Goal: Task Accomplishment & Management: Use online tool/utility

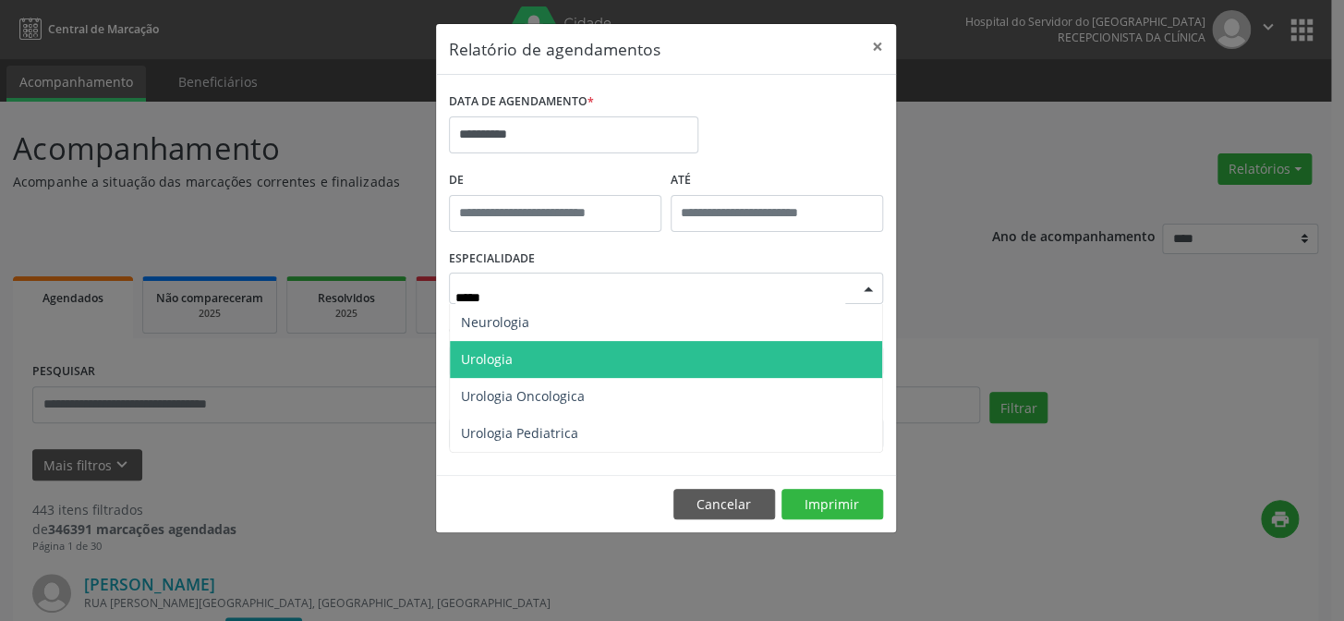
click at [508, 354] on span "Urologia" at bounding box center [487, 359] width 52 height 18
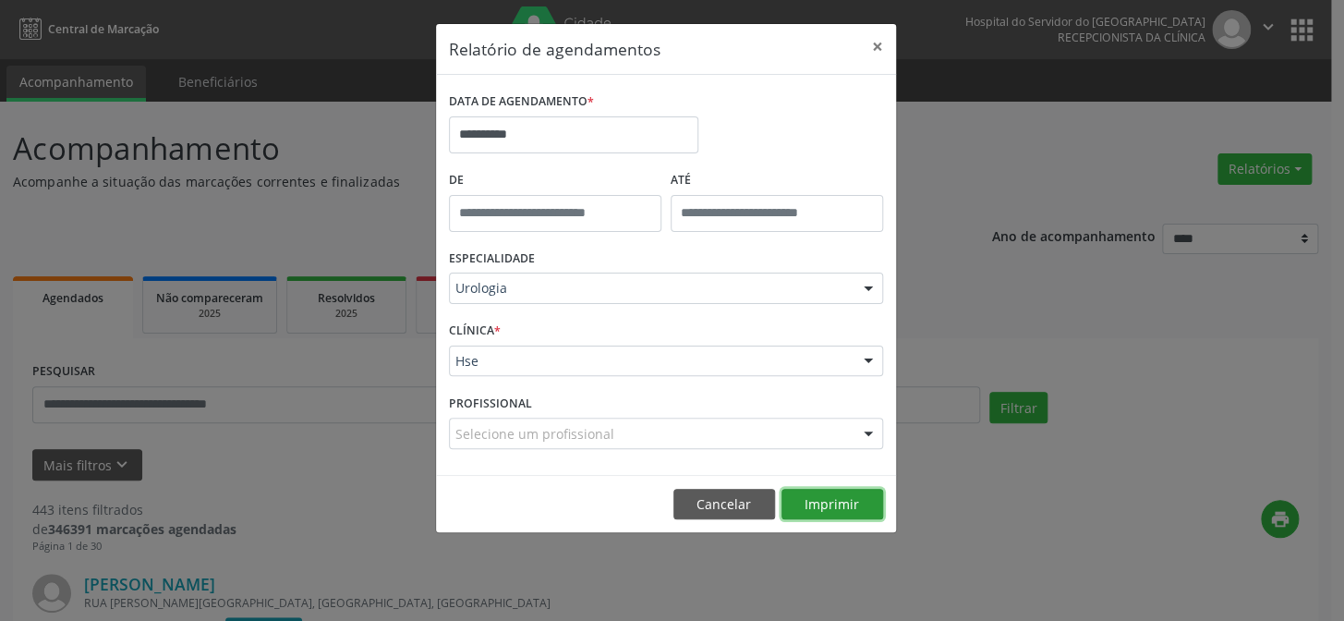
click at [813, 502] on button "Imprimir" at bounding box center [832, 503] width 102 height 31
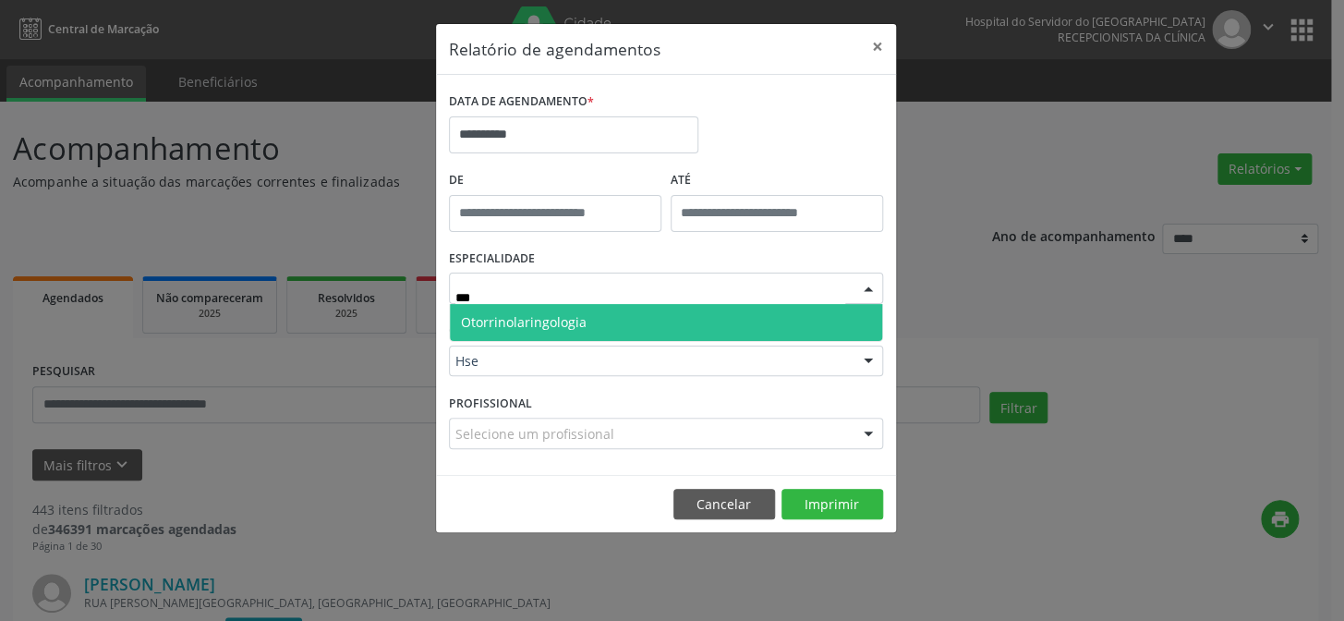
click at [560, 325] on span "Otorrinolaringologia" at bounding box center [524, 322] width 126 height 18
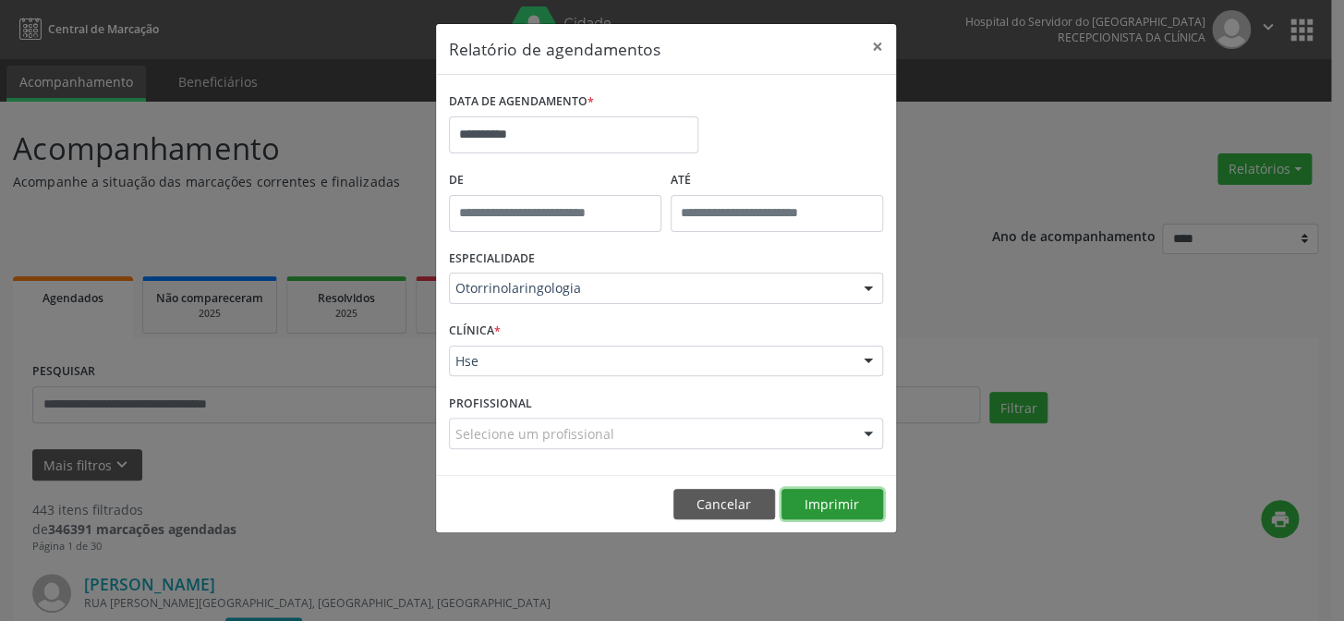
click at [861, 503] on button "Imprimir" at bounding box center [832, 503] width 102 height 31
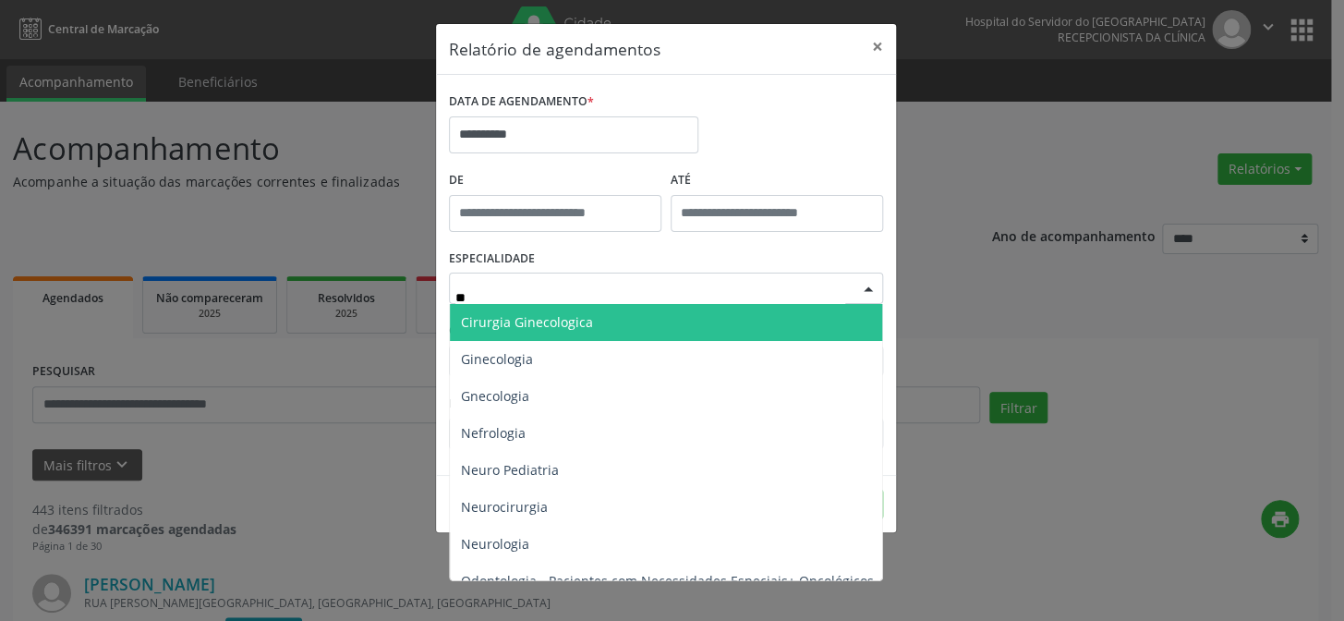
type input "***"
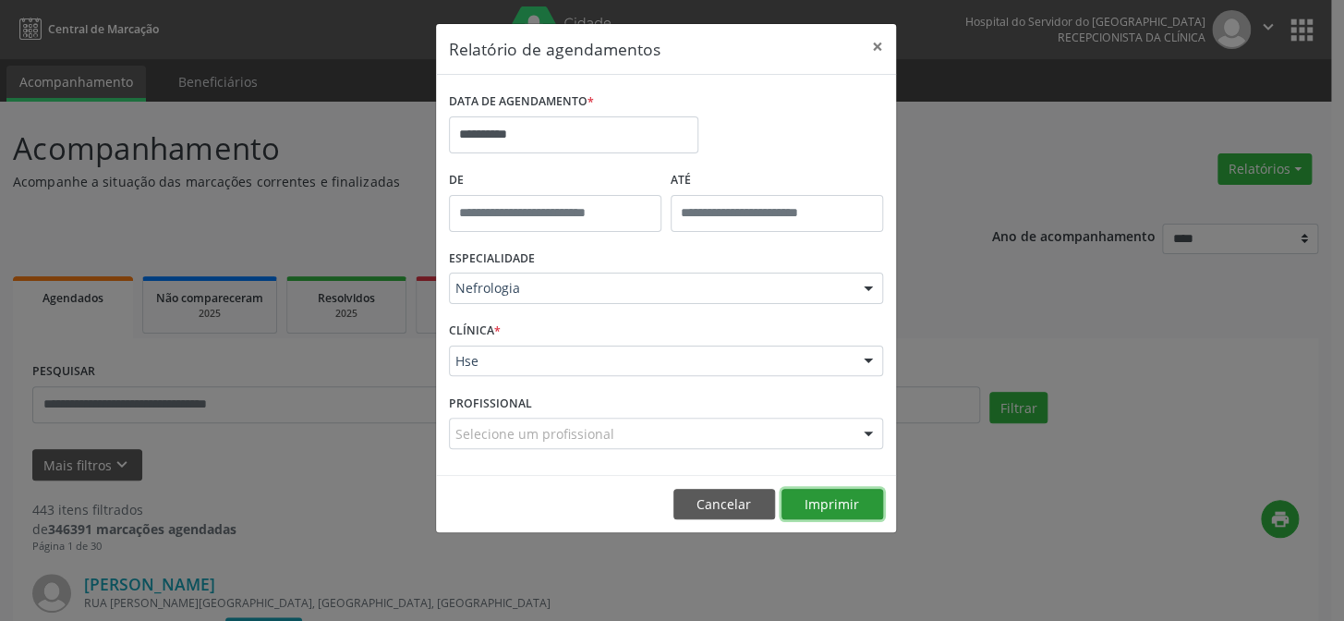
click at [810, 498] on button "Imprimir" at bounding box center [832, 503] width 102 height 31
click at [874, 46] on button "×" at bounding box center [877, 46] width 37 height 45
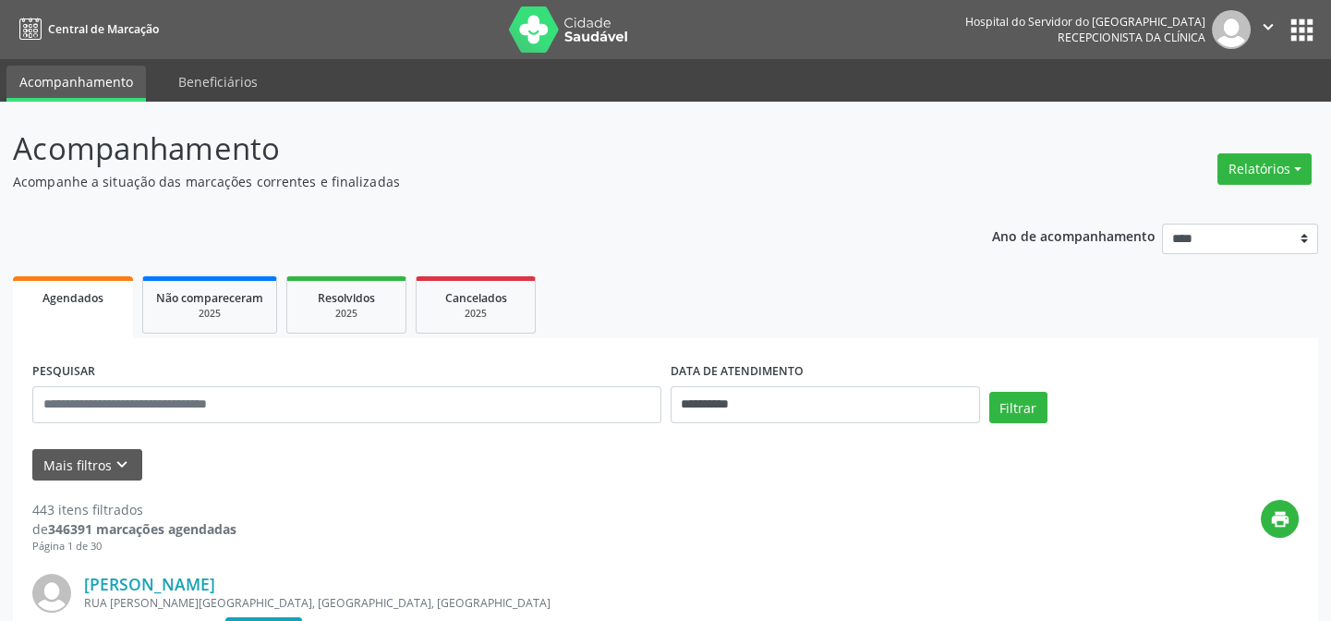
click at [1298, 27] on button "apps" at bounding box center [1301, 30] width 32 height 32
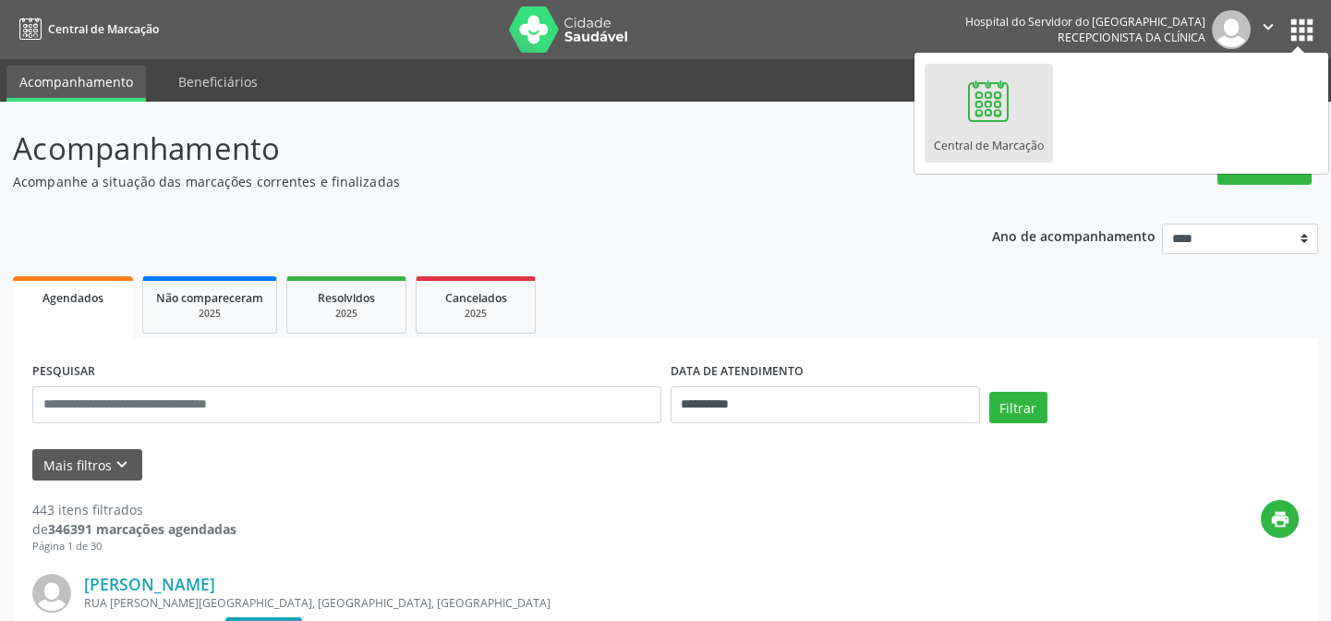
click at [728, 336] on ul "Agendados Não compareceram 2025 Resolvidos 2025 Cancelados 2025" at bounding box center [665, 304] width 1305 height 66
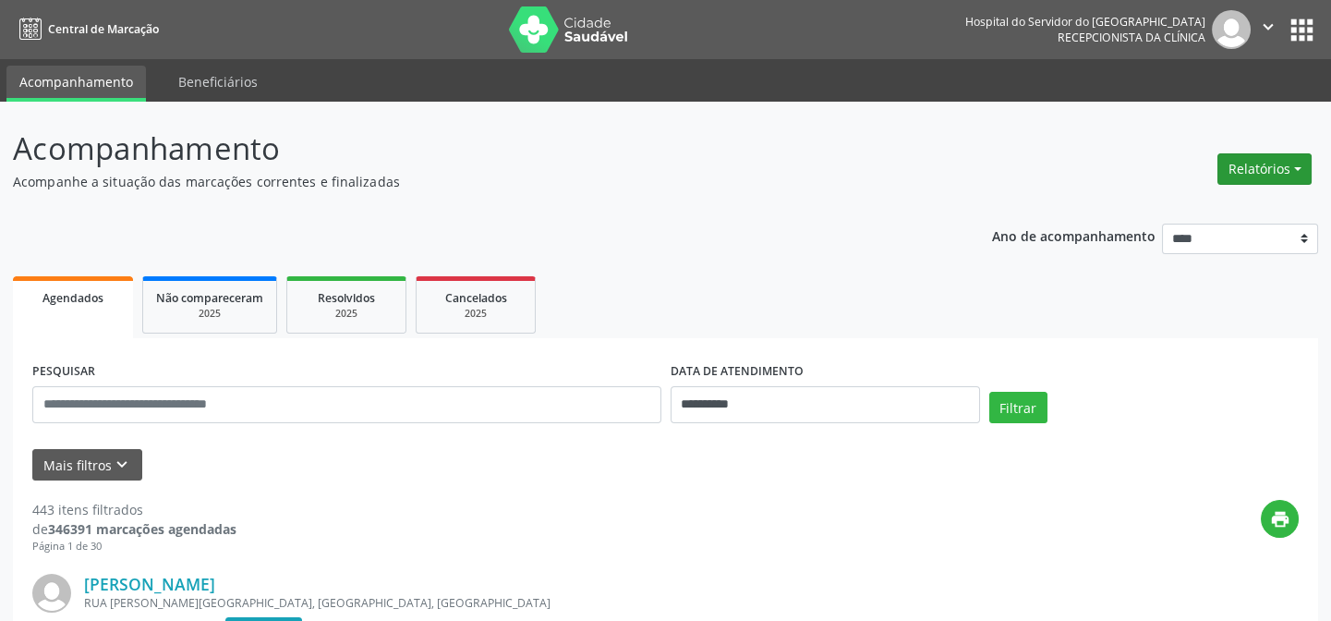
click at [1245, 178] on button "Relatórios" at bounding box center [1264, 168] width 94 height 31
click at [1154, 204] on link "Agendamentos" at bounding box center [1216, 208] width 199 height 26
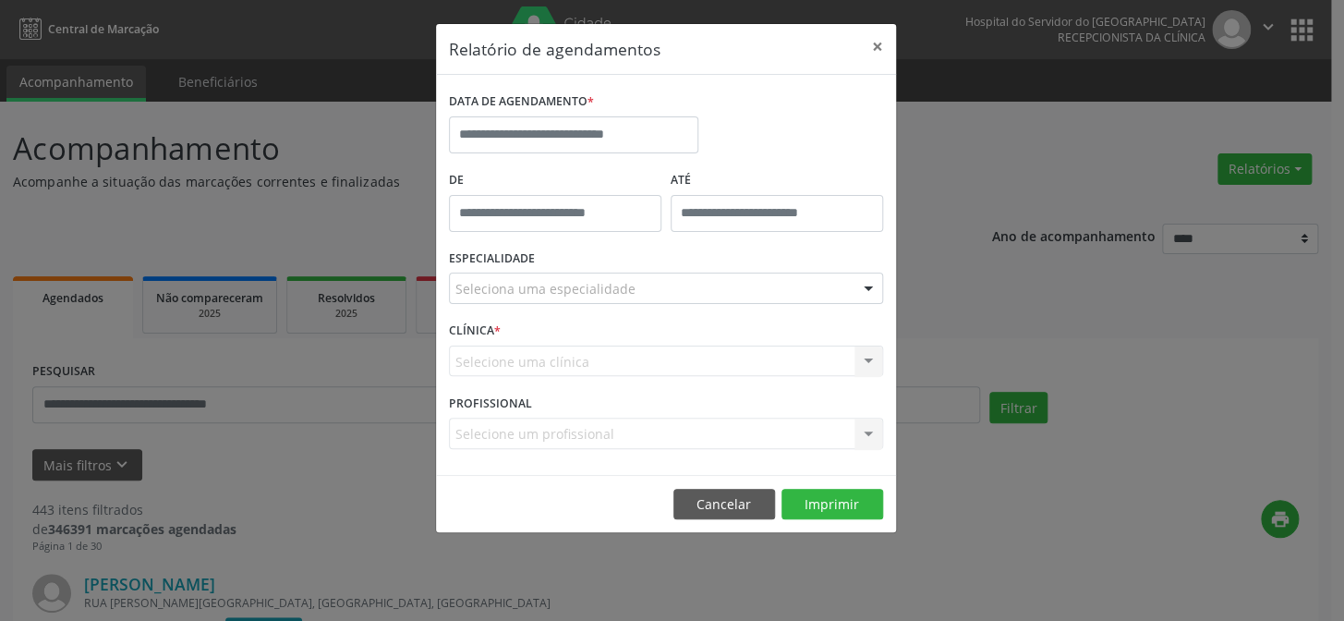
drag, startPoint x: 547, startPoint y: 285, endPoint x: 577, endPoint y: 293, distance: 31.4
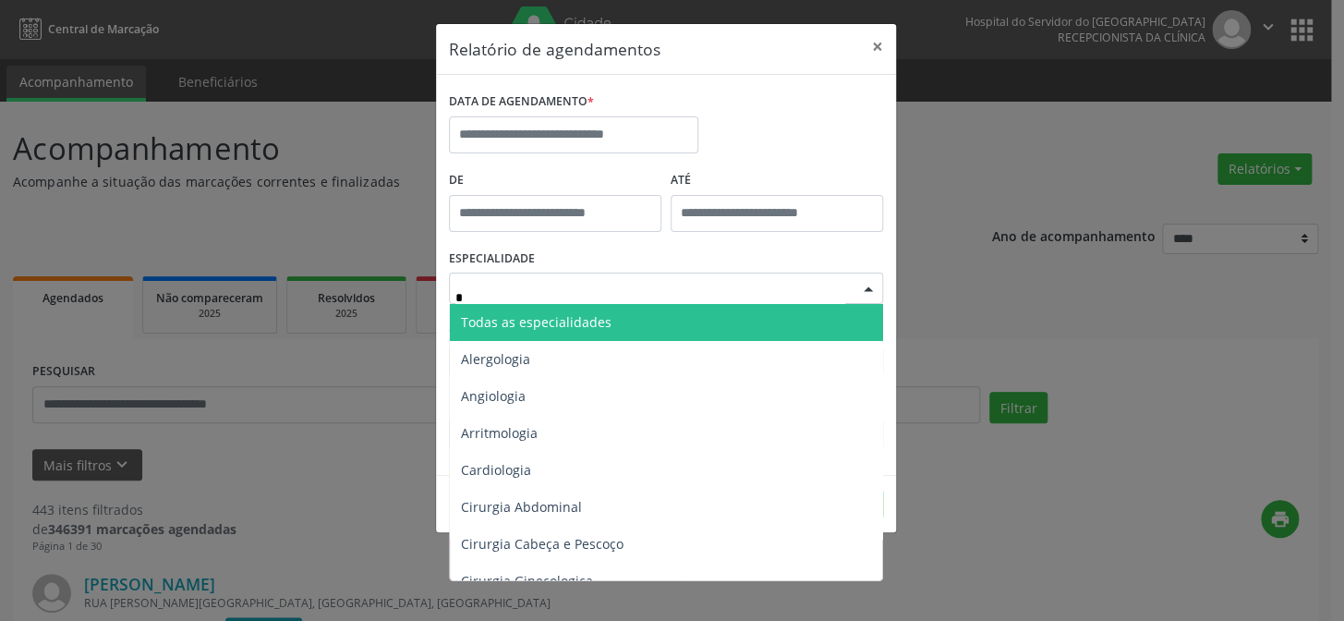
type input "**"
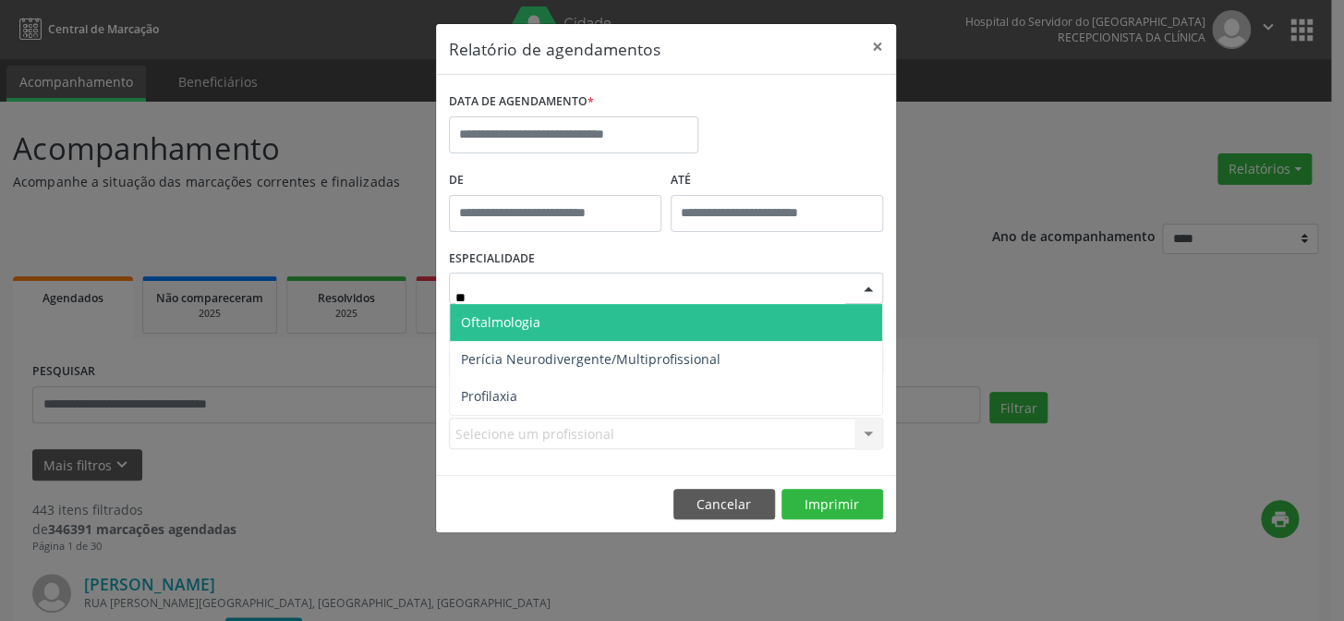
click at [589, 323] on span "Oftalmologia" at bounding box center [666, 322] width 432 height 37
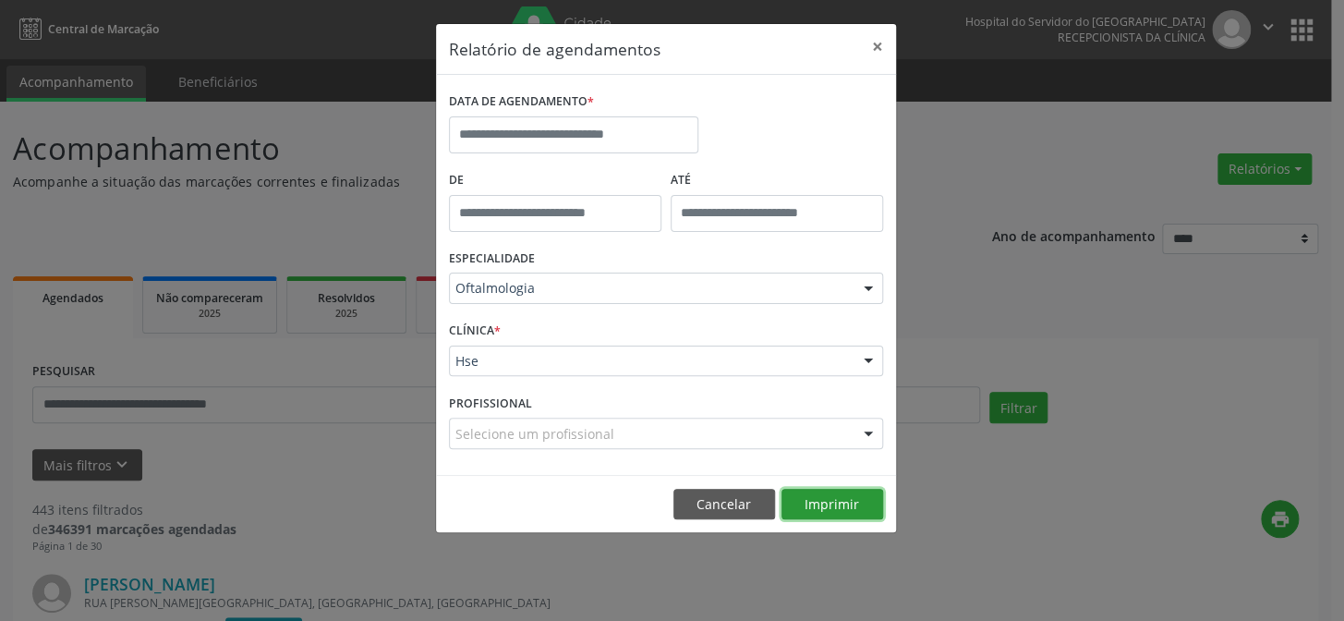
click at [839, 505] on button "Imprimir" at bounding box center [832, 503] width 102 height 31
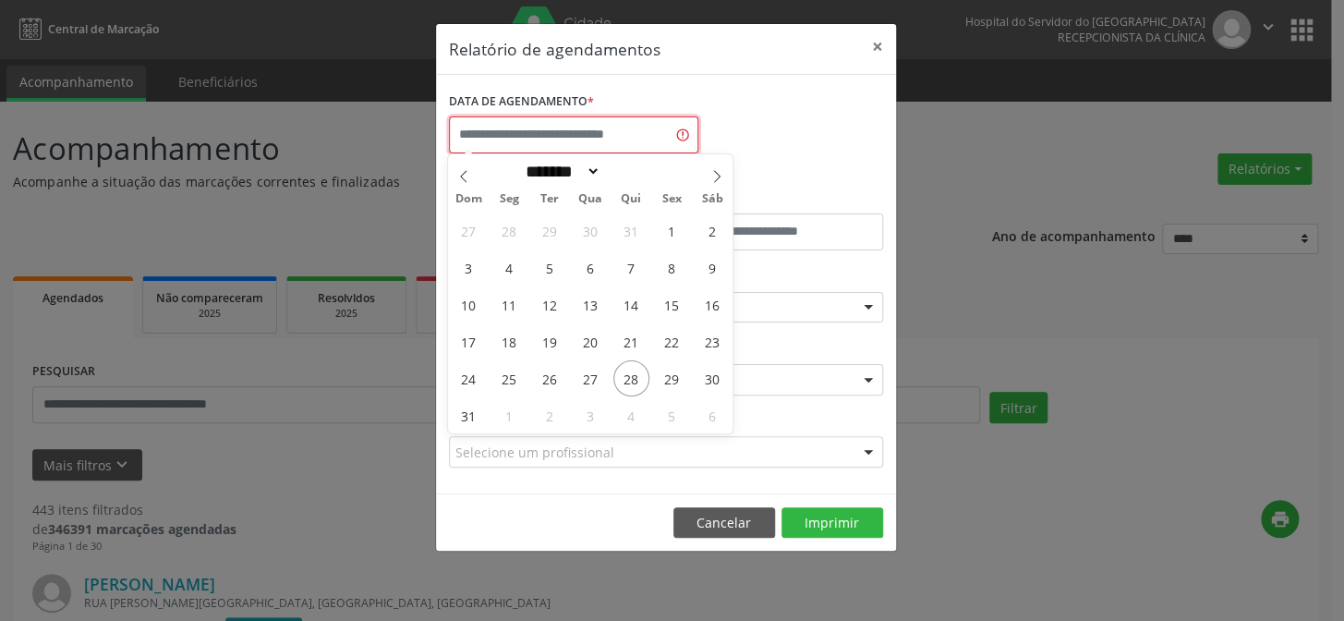
click at [537, 139] on input "text" at bounding box center [573, 134] width 249 height 37
click at [665, 379] on span "29" at bounding box center [671, 378] width 36 height 36
type input "**********"
click at [665, 379] on span "29" at bounding box center [671, 378] width 36 height 36
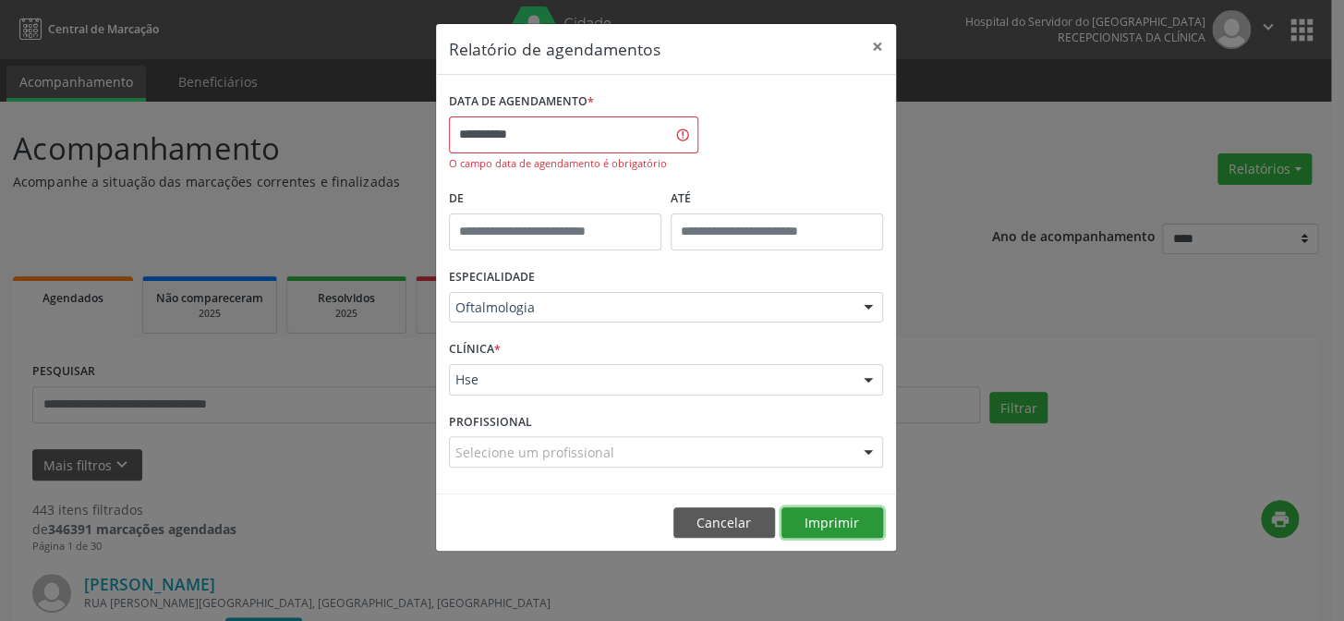
click at [848, 507] on button "Imprimir" at bounding box center [832, 522] width 102 height 31
